Goal: Understand process/instructions

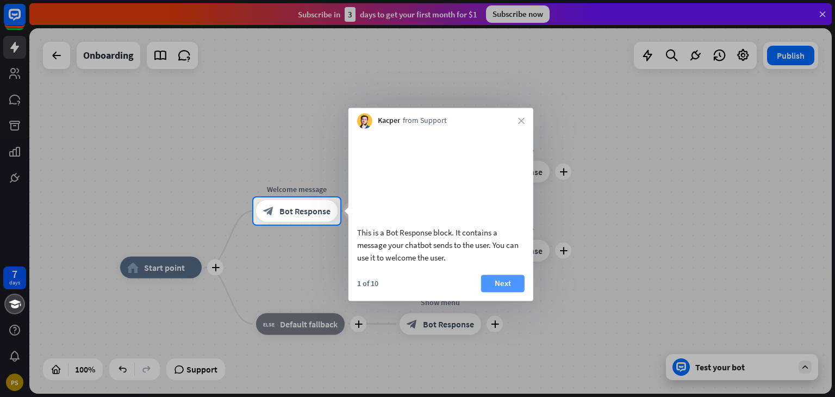
click at [501, 292] on button "Next" at bounding box center [503, 283] width 44 height 17
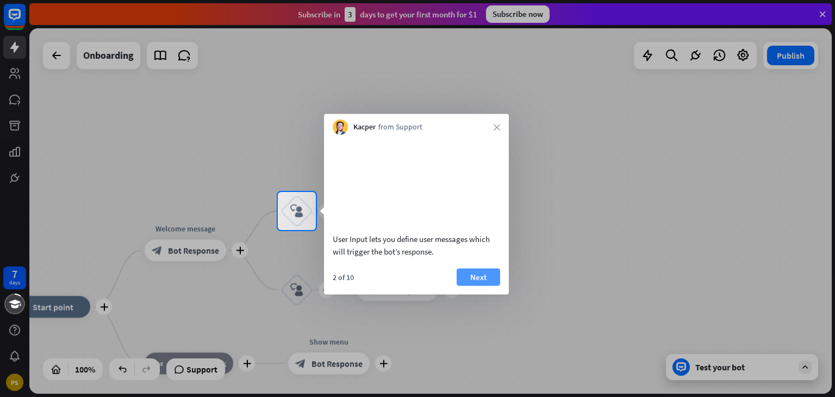
click at [473, 284] on button "Next" at bounding box center [479, 276] width 44 height 17
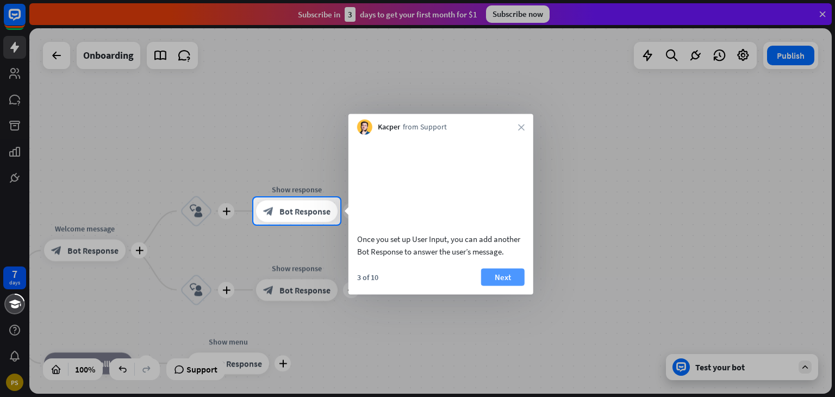
click at [504, 286] on button "Next" at bounding box center [503, 276] width 44 height 17
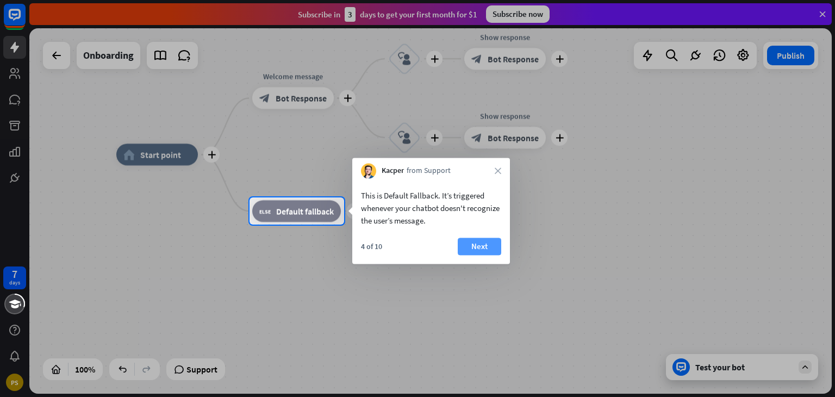
click at [482, 249] on button "Next" at bounding box center [480, 246] width 44 height 17
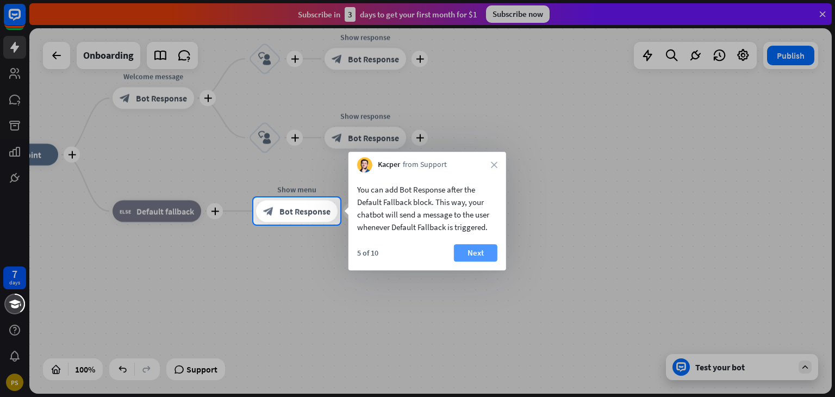
click at [473, 249] on button "Next" at bounding box center [476, 252] width 44 height 17
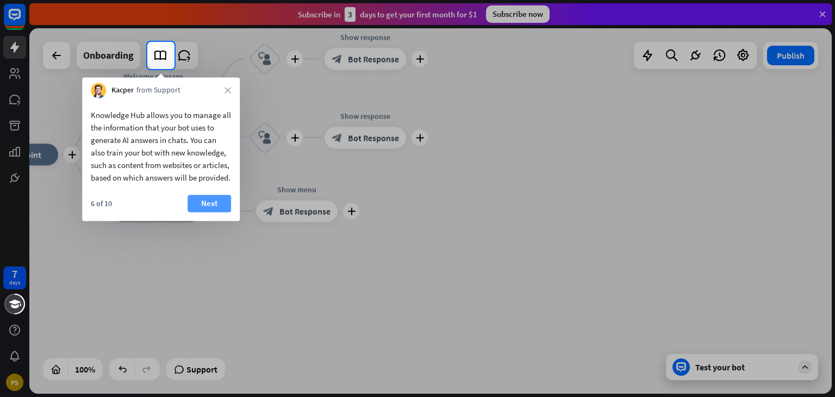
click at [210, 212] on button "Next" at bounding box center [210, 203] width 44 height 17
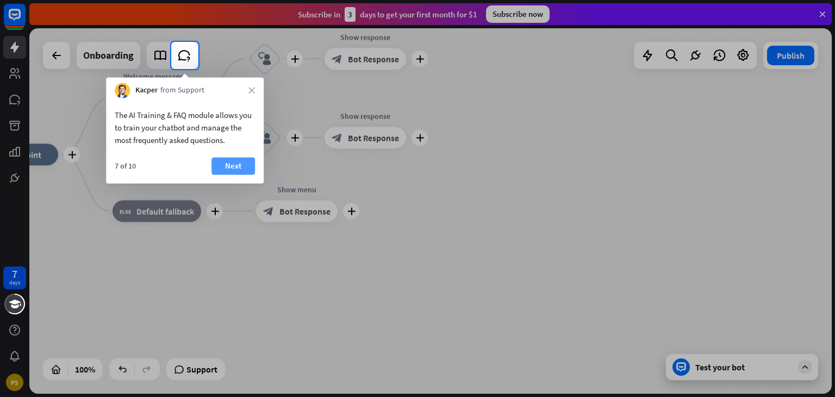
click at [226, 160] on button "Next" at bounding box center [234, 165] width 44 height 17
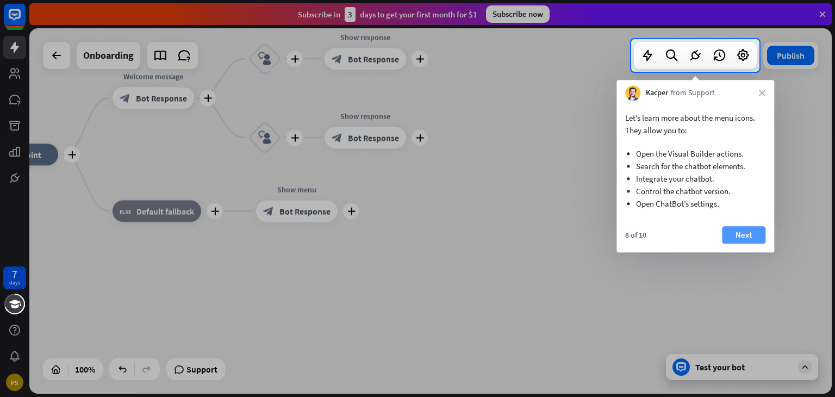
click at [749, 229] on button "Next" at bounding box center [744, 234] width 44 height 17
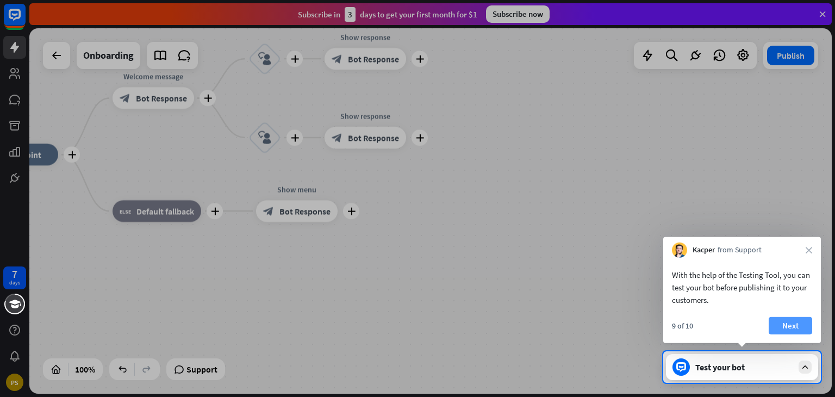
click at [783, 324] on button "Next" at bounding box center [791, 325] width 44 height 17
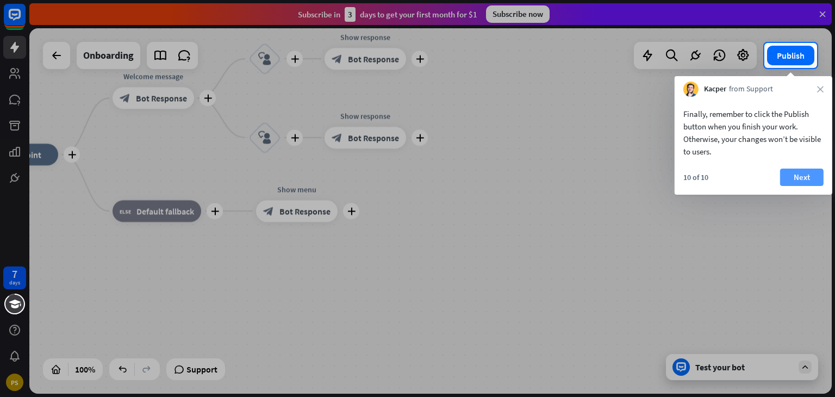
click at [802, 172] on button "Next" at bounding box center [802, 177] width 44 height 17
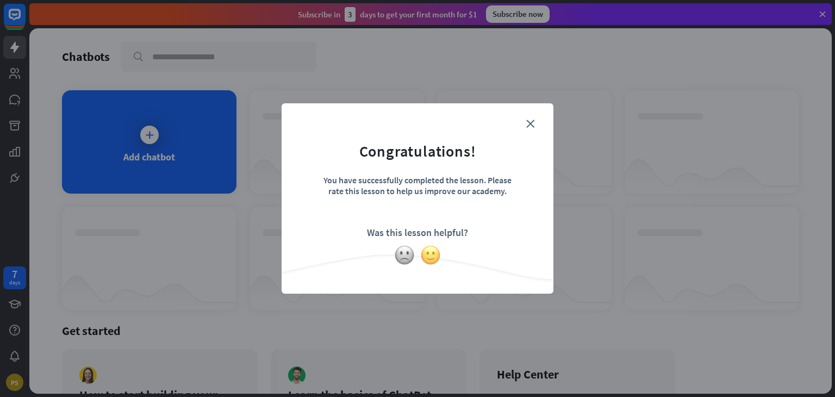
click at [429, 253] on img at bounding box center [430, 255] width 21 height 21
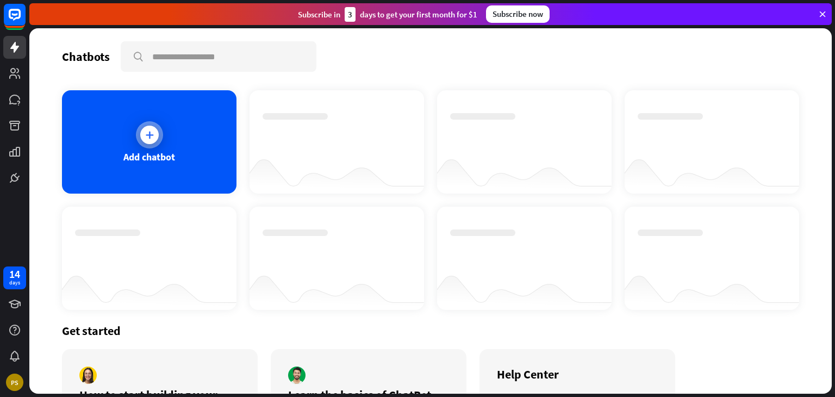
click at [147, 139] on icon at bounding box center [149, 134] width 11 height 11
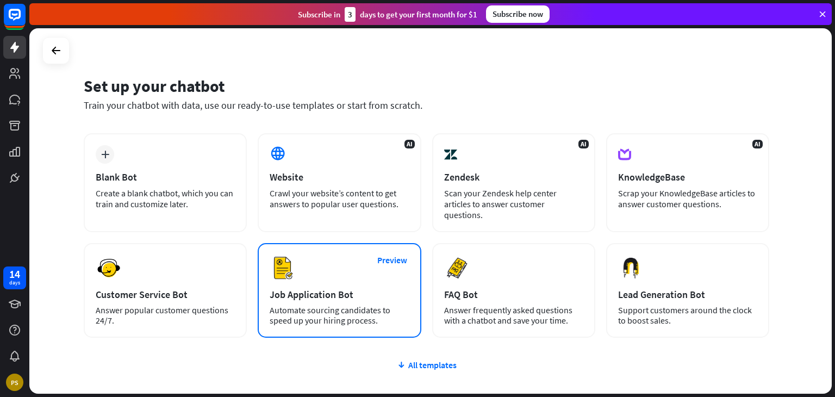
scroll to position [72, 0]
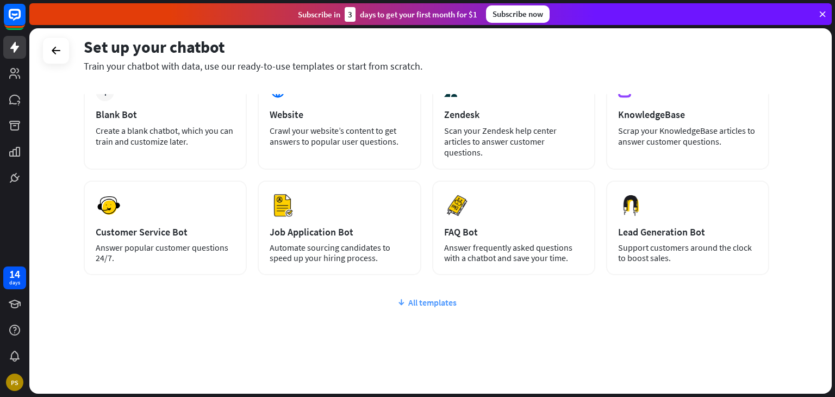
click at [424, 297] on div "All templates" at bounding box center [427, 302] width 686 height 11
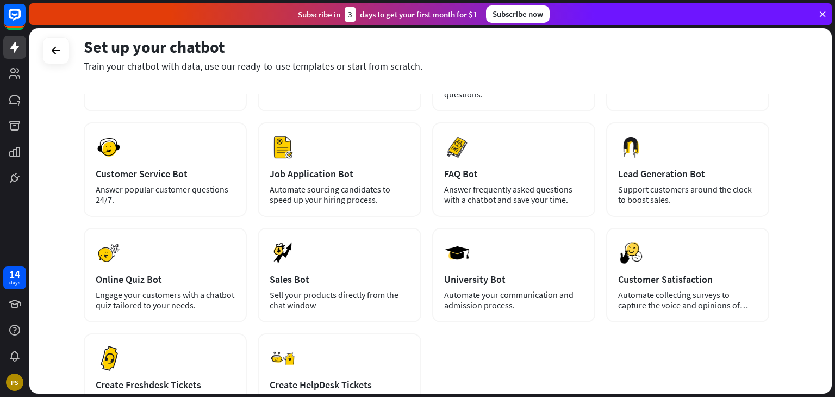
scroll to position [131, 0]
